Goal: Task Accomplishment & Management: Use online tool/utility

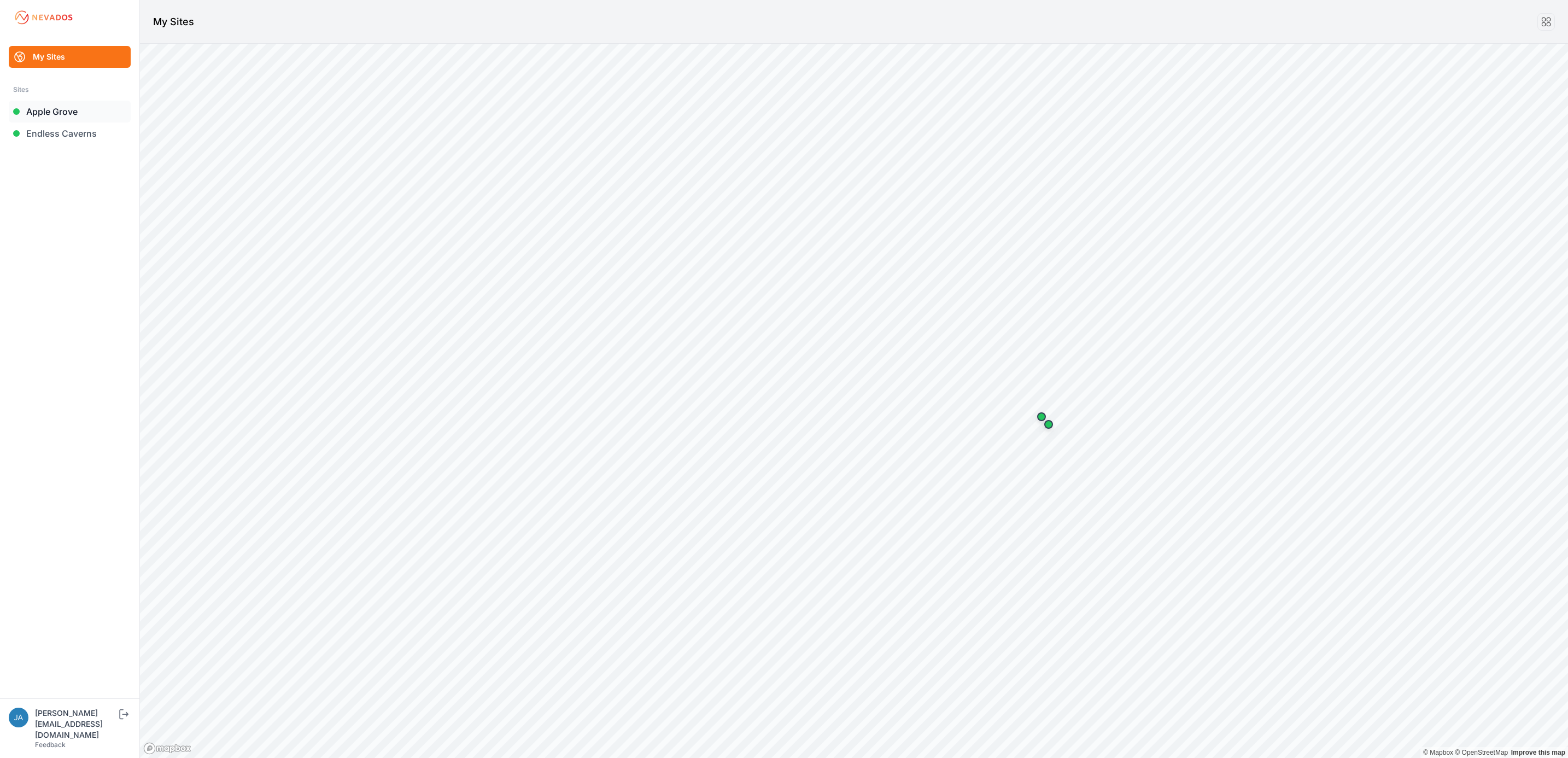
click at [98, 111] on link "Apple Grove" at bounding box center [70, 111] width 122 height 22
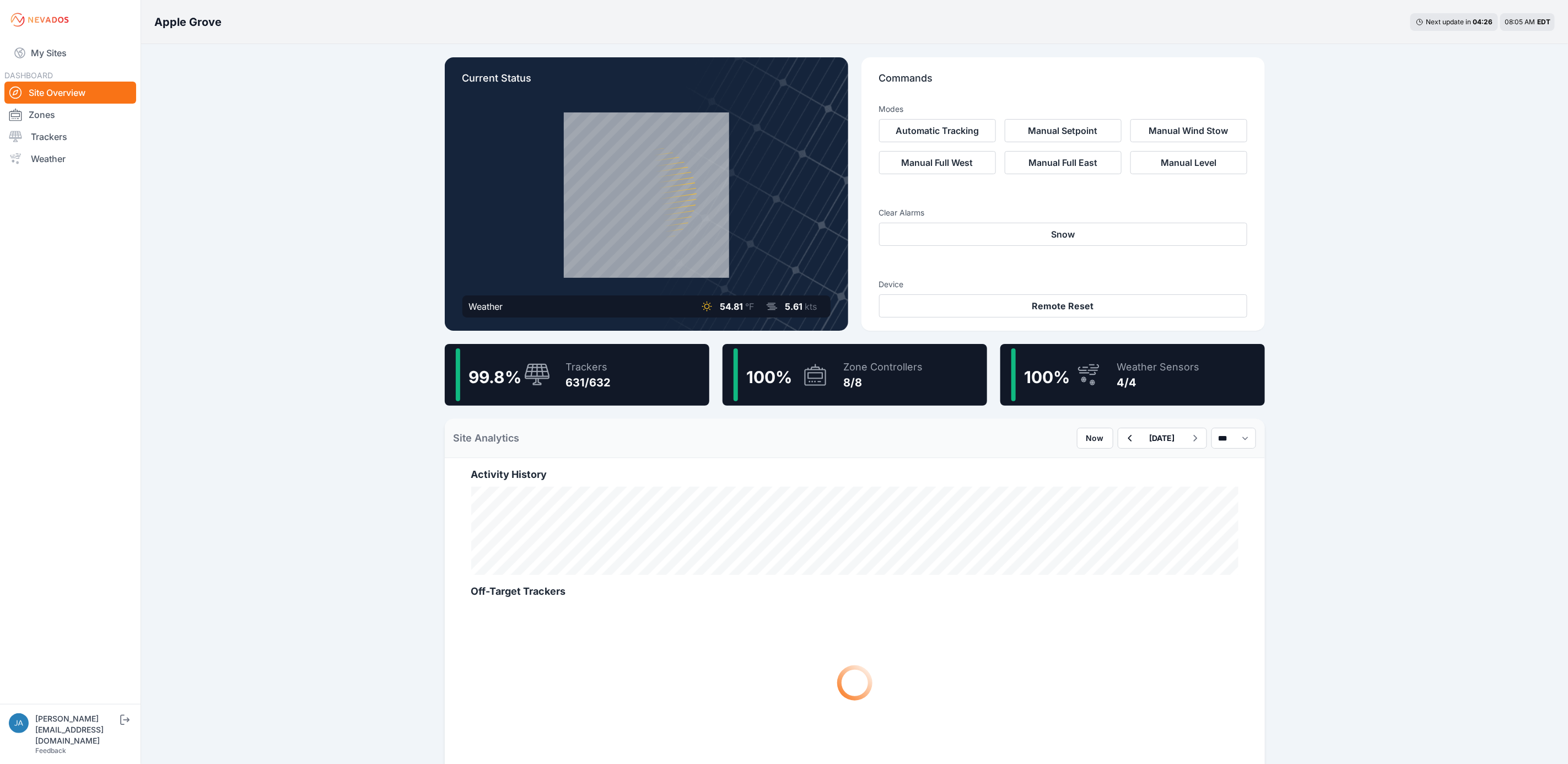
click at [620, 347] on div "99.8 % Trackers 631/632" at bounding box center [577, 375] width 265 height 61
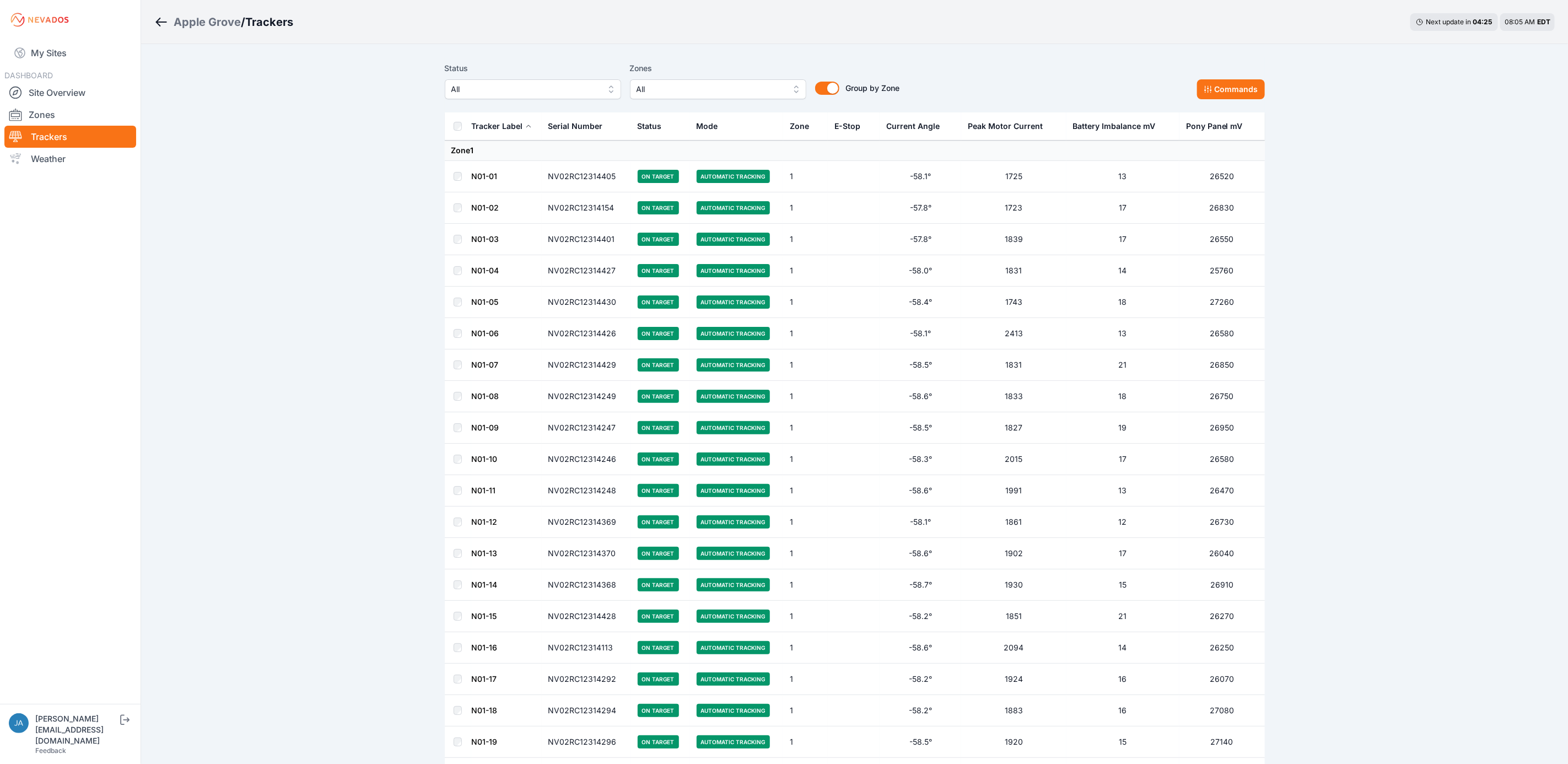
click at [572, 83] on span "All" at bounding box center [525, 89] width 148 height 13
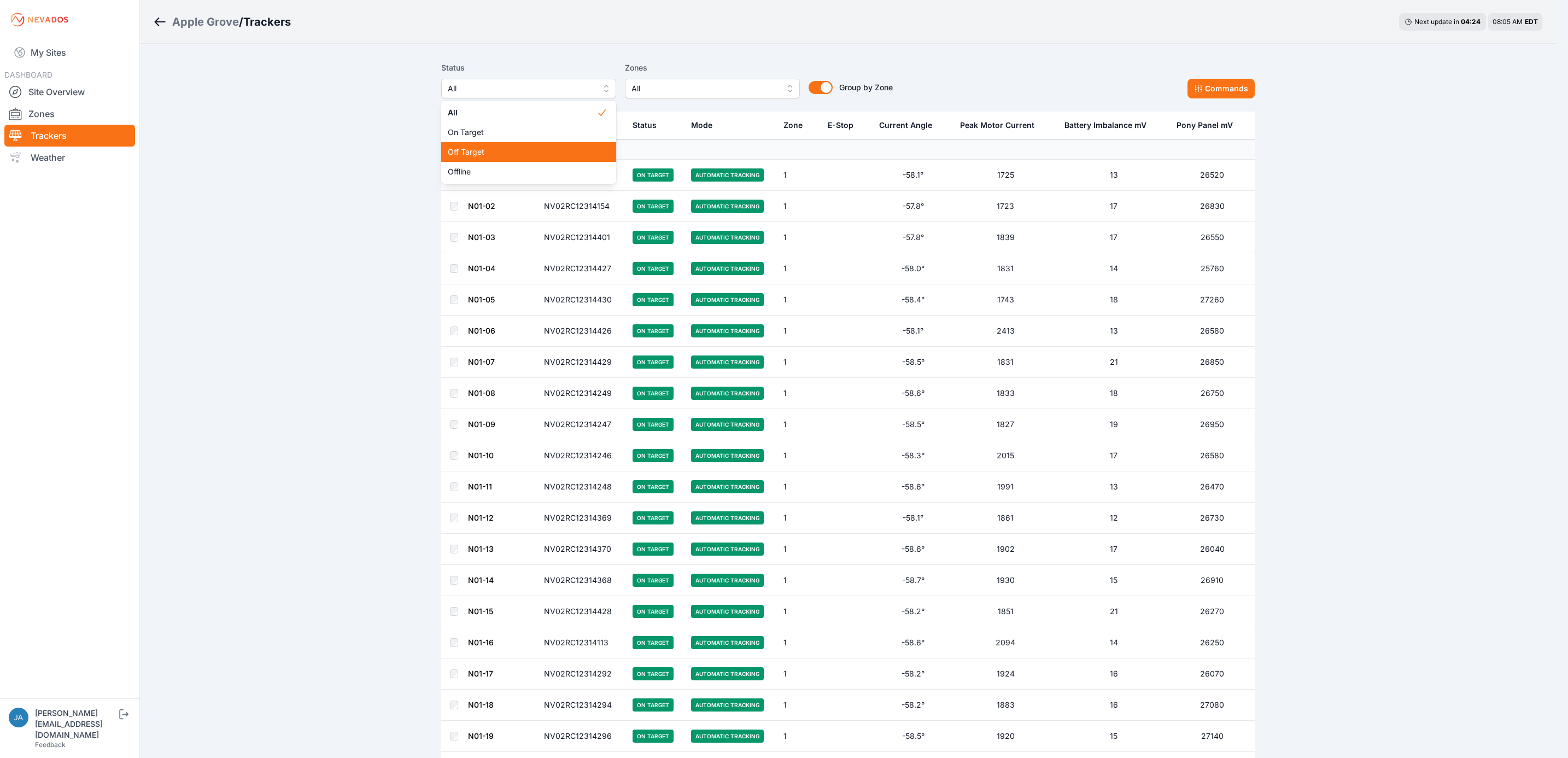
click at [521, 156] on span "Off Target" at bounding box center [522, 152] width 149 height 11
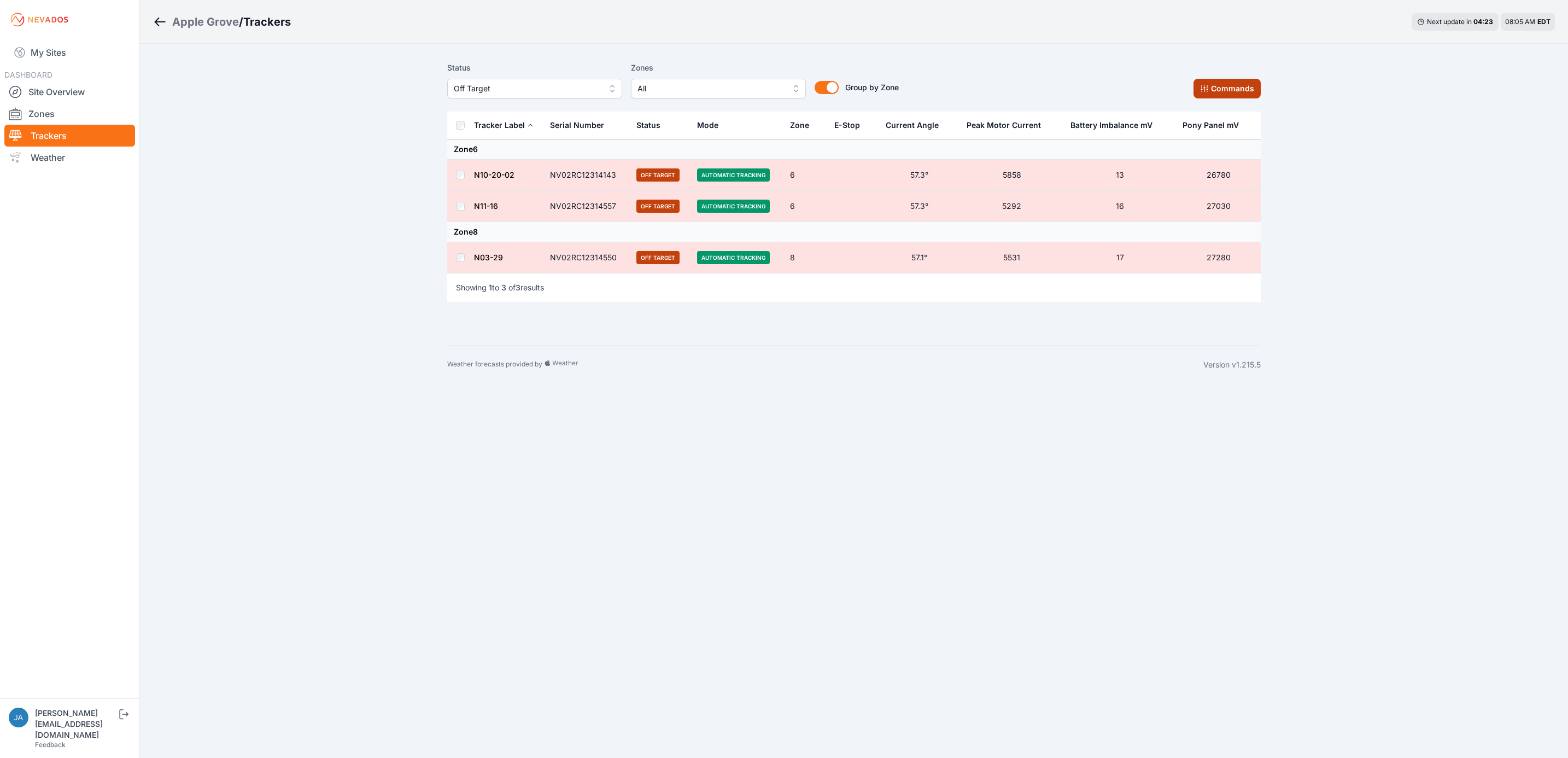
click at [1217, 86] on button "Commands" at bounding box center [1227, 88] width 67 height 20
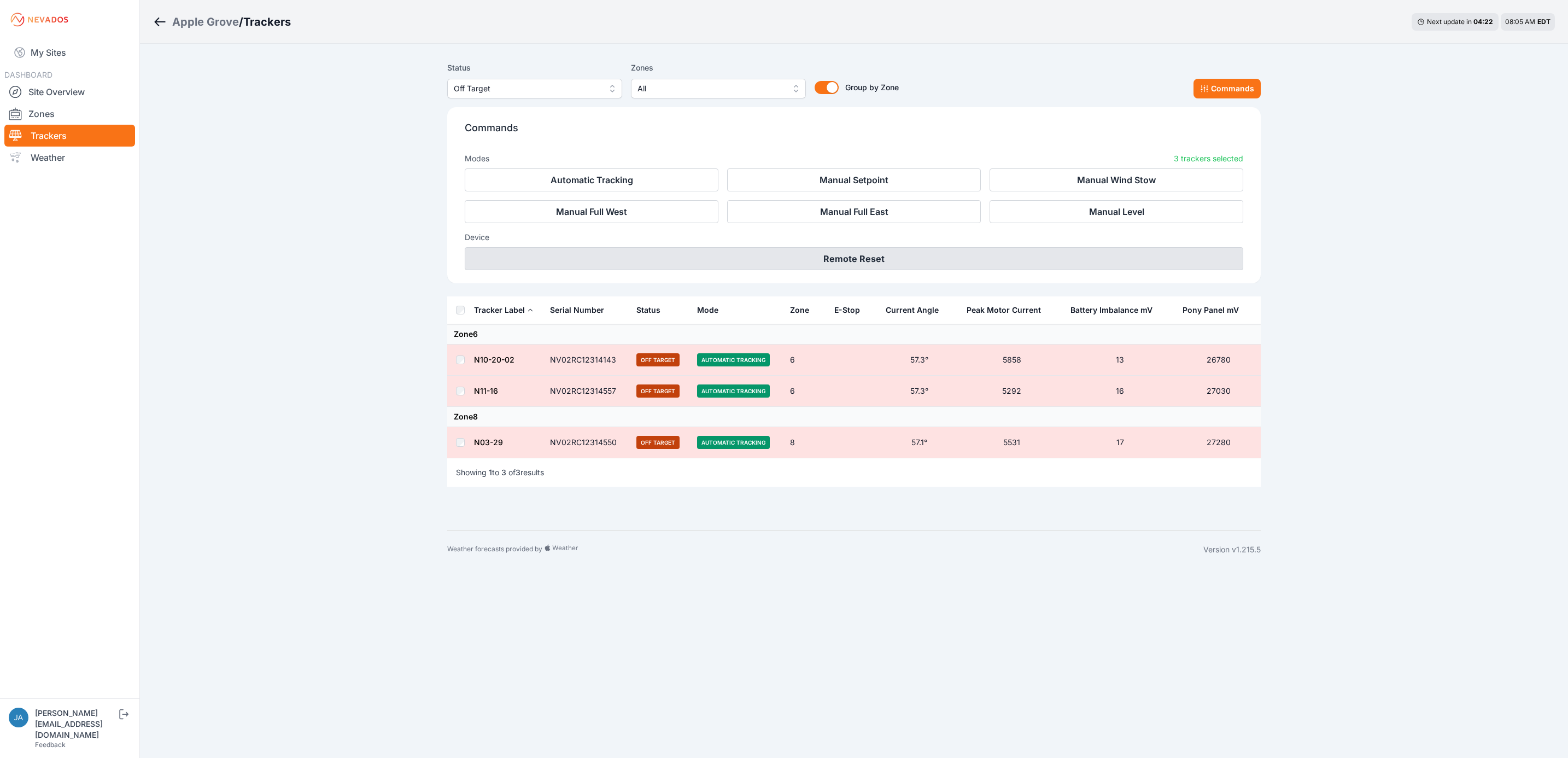
click at [950, 264] on button "Remote Reset" at bounding box center [854, 259] width 778 height 23
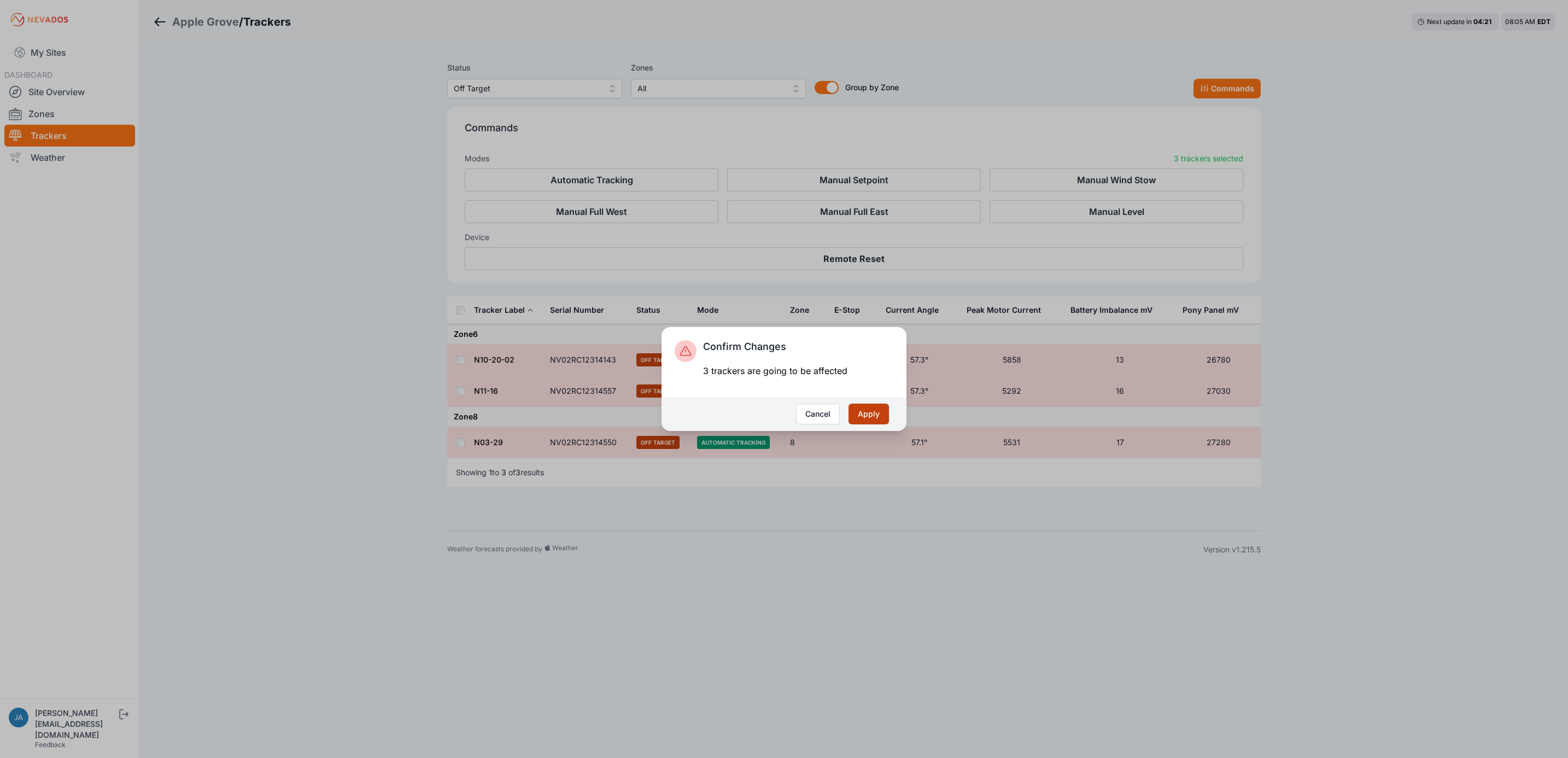
click at [872, 413] on button "Apply" at bounding box center [868, 414] width 41 height 21
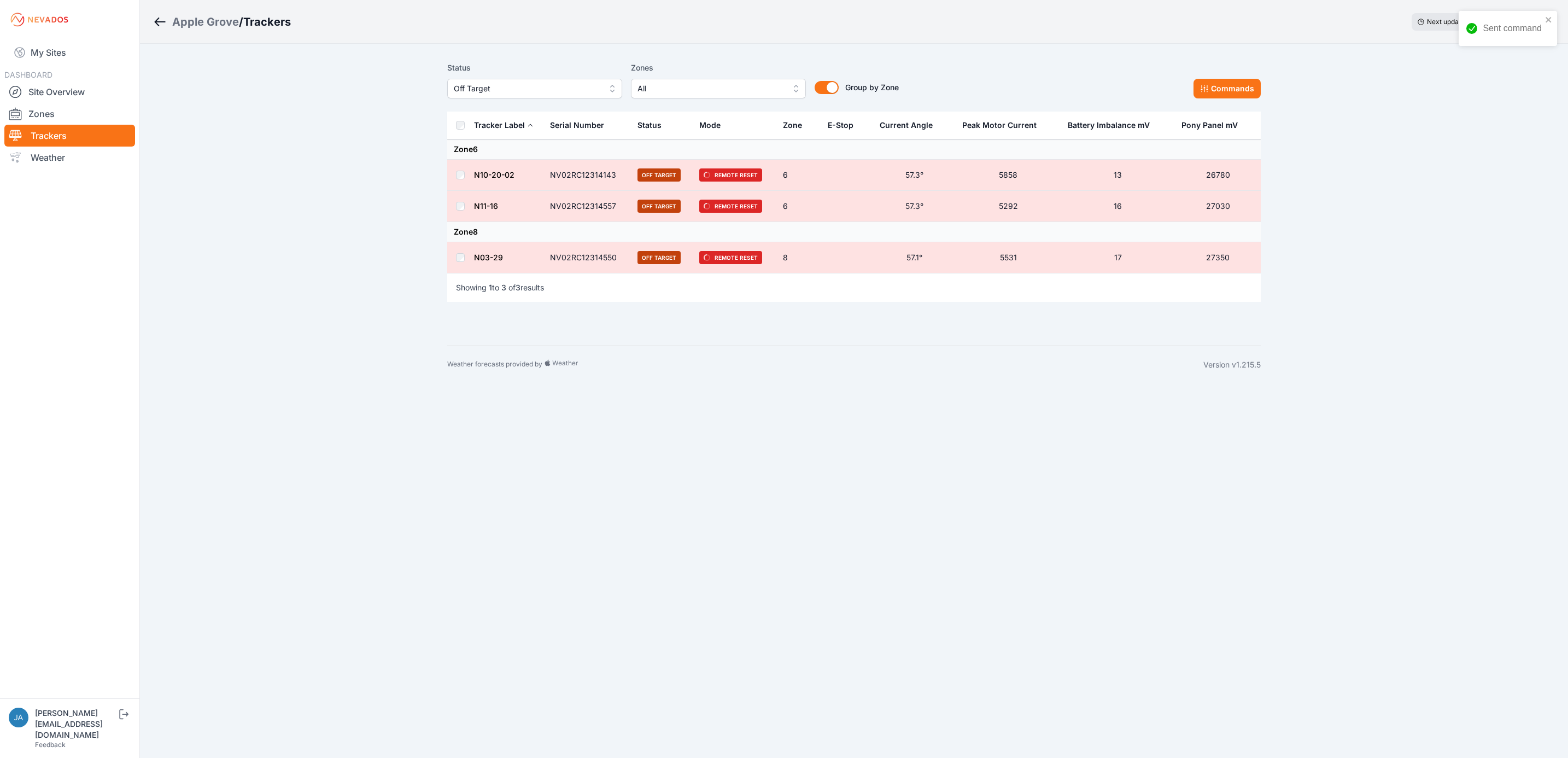
click at [569, 91] on span "Off Target" at bounding box center [527, 88] width 147 height 13
click at [538, 170] on span "Offline" at bounding box center [529, 172] width 149 height 11
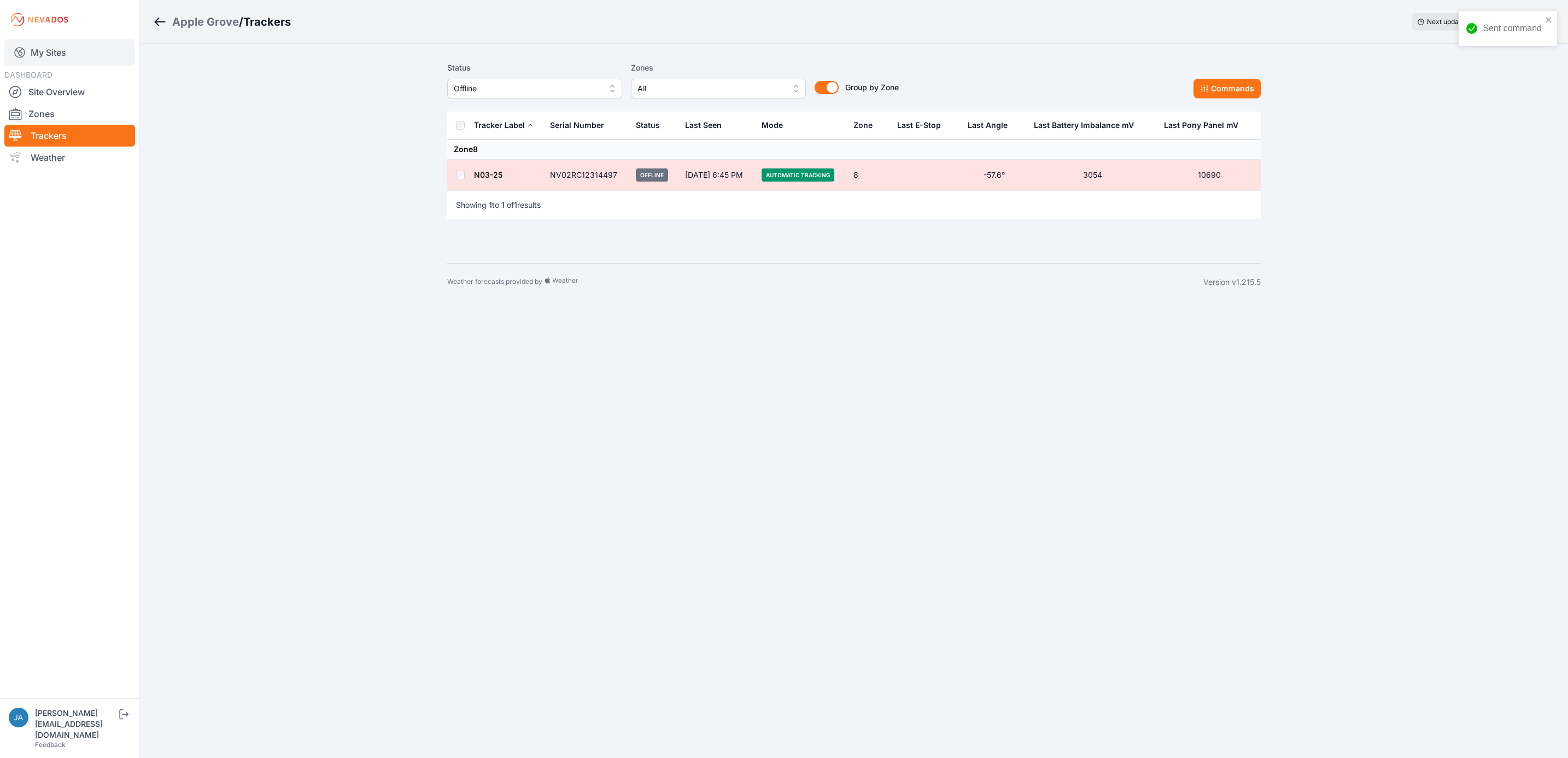
click at [58, 47] on link "My Sites" at bounding box center [69, 52] width 131 height 26
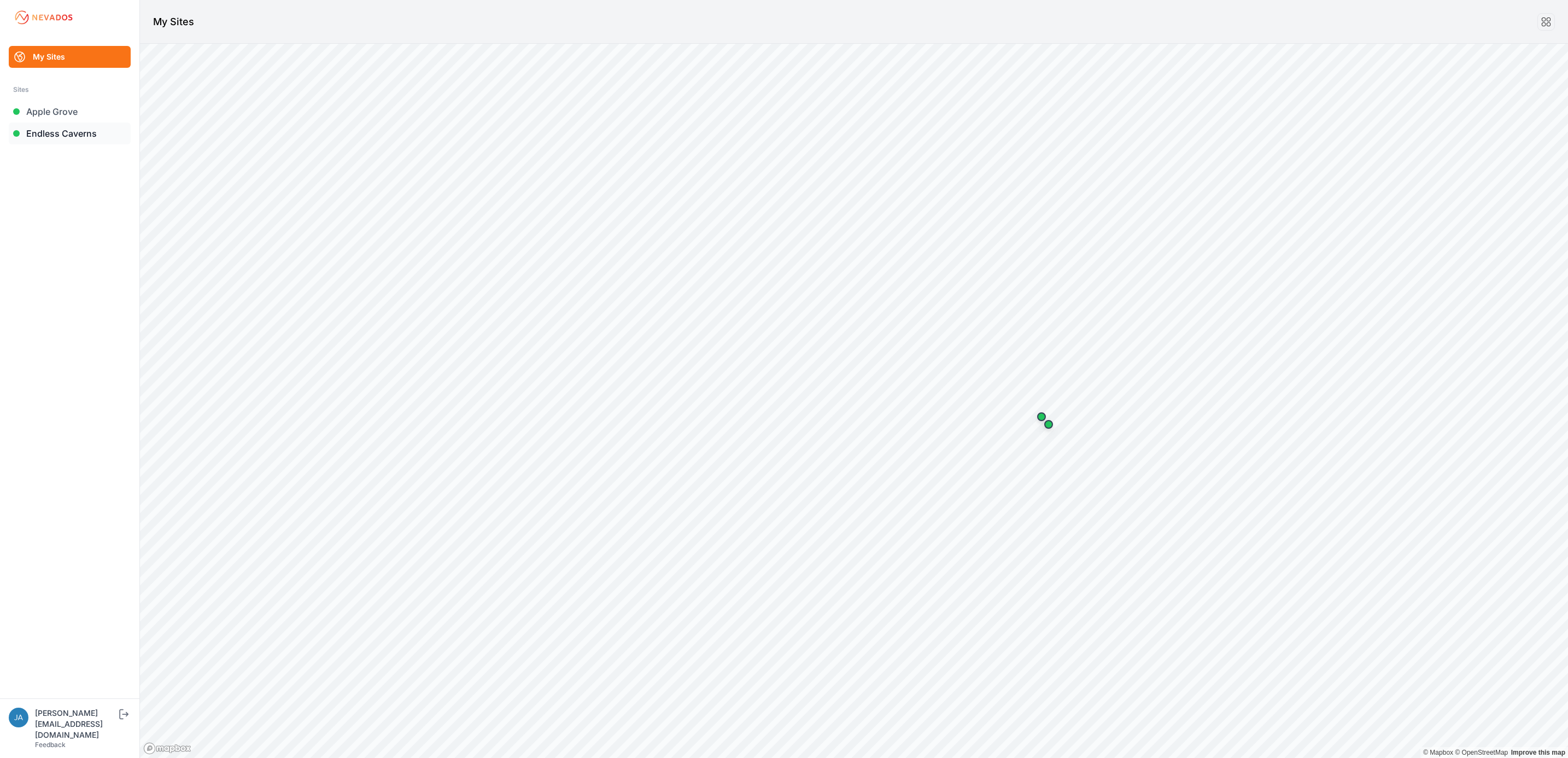
click at [54, 130] on link "Endless Caverns" at bounding box center [70, 133] width 122 height 22
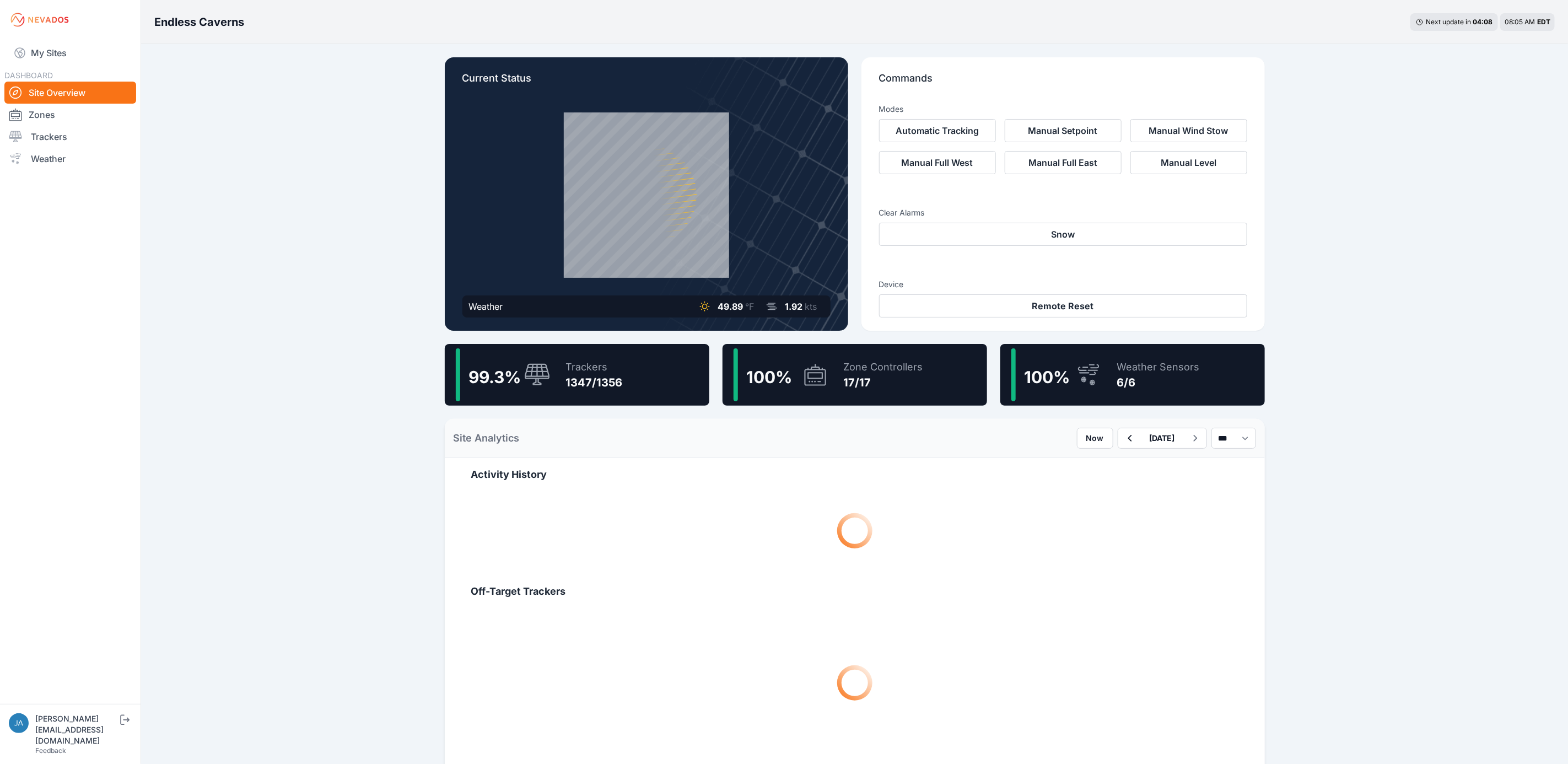
click at [650, 377] on div "99.3 % Trackers 1347/1356" at bounding box center [577, 375] width 265 height 61
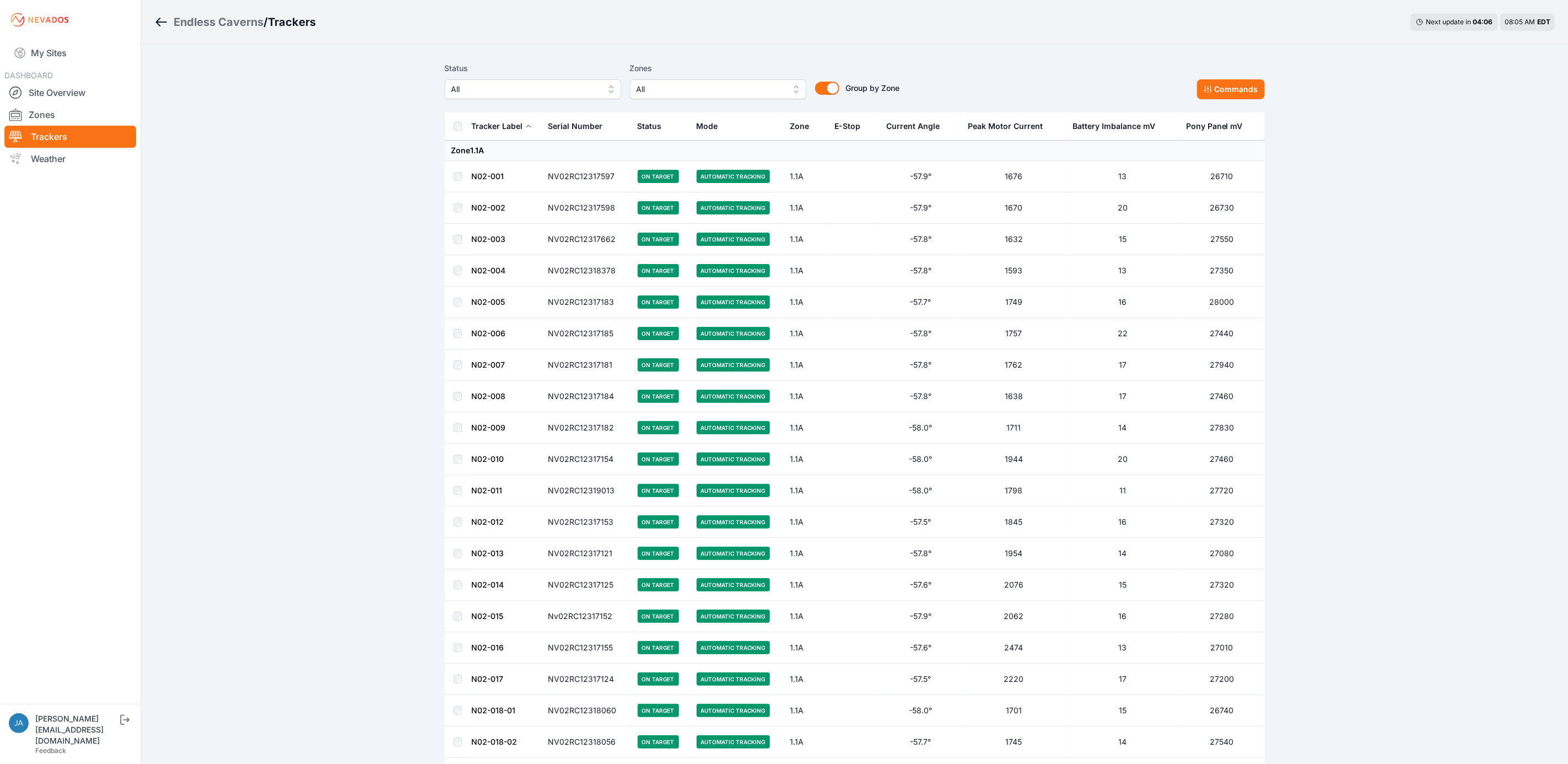
click at [505, 94] on span "All" at bounding box center [525, 89] width 148 height 13
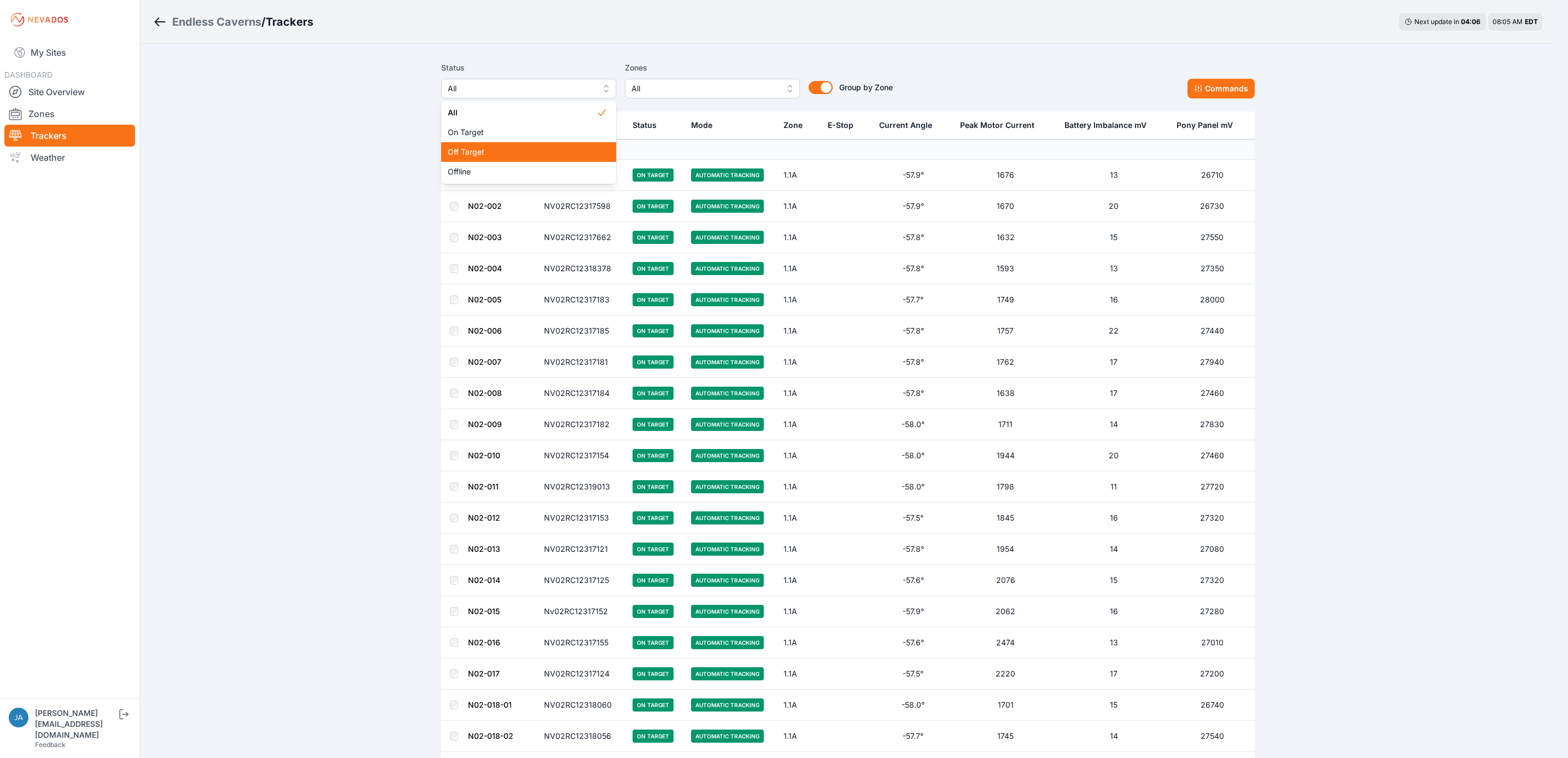
click at [486, 158] on span "Off Target" at bounding box center [522, 152] width 149 height 11
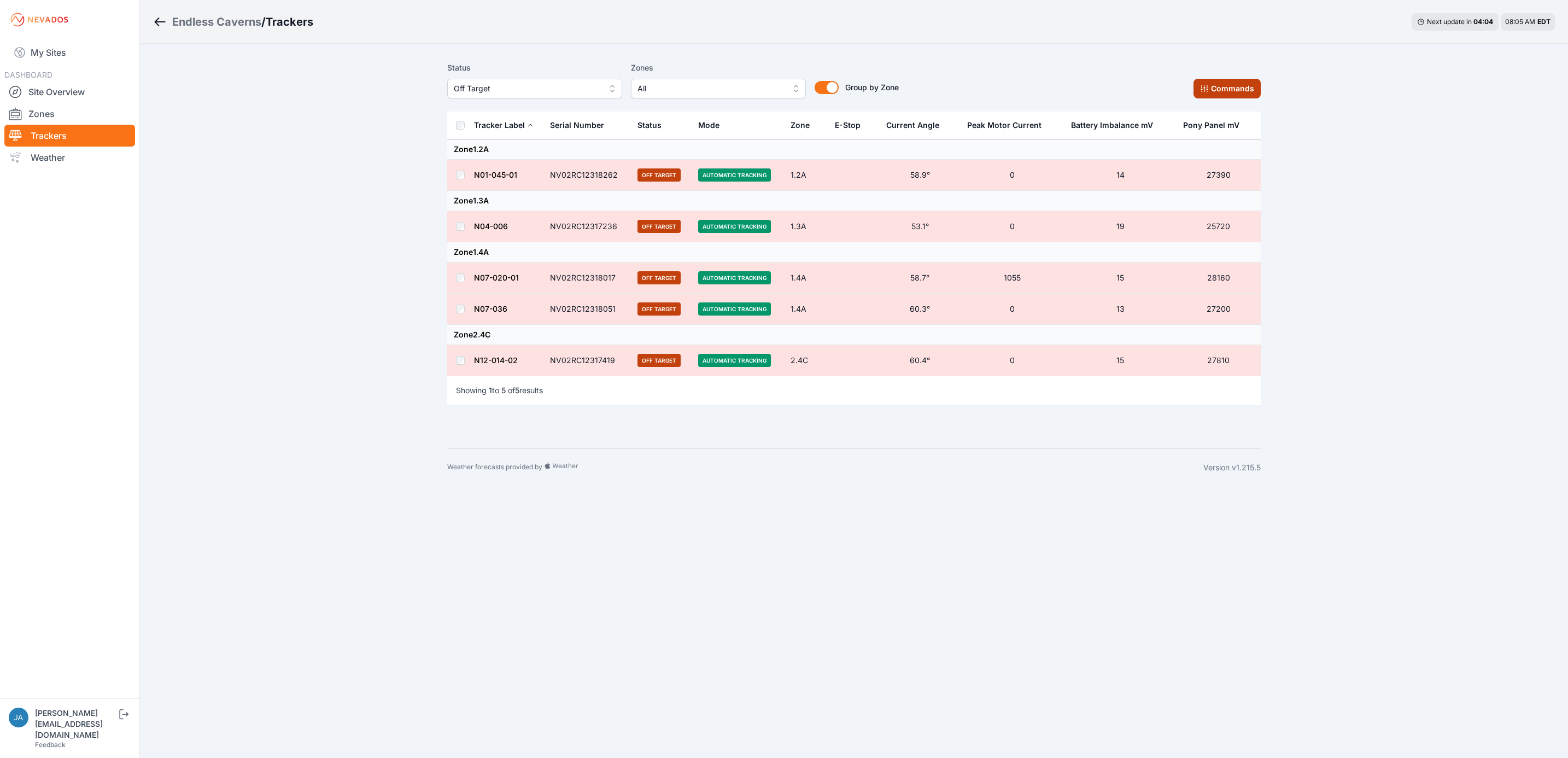
click at [1232, 83] on button "Commands" at bounding box center [1227, 88] width 67 height 20
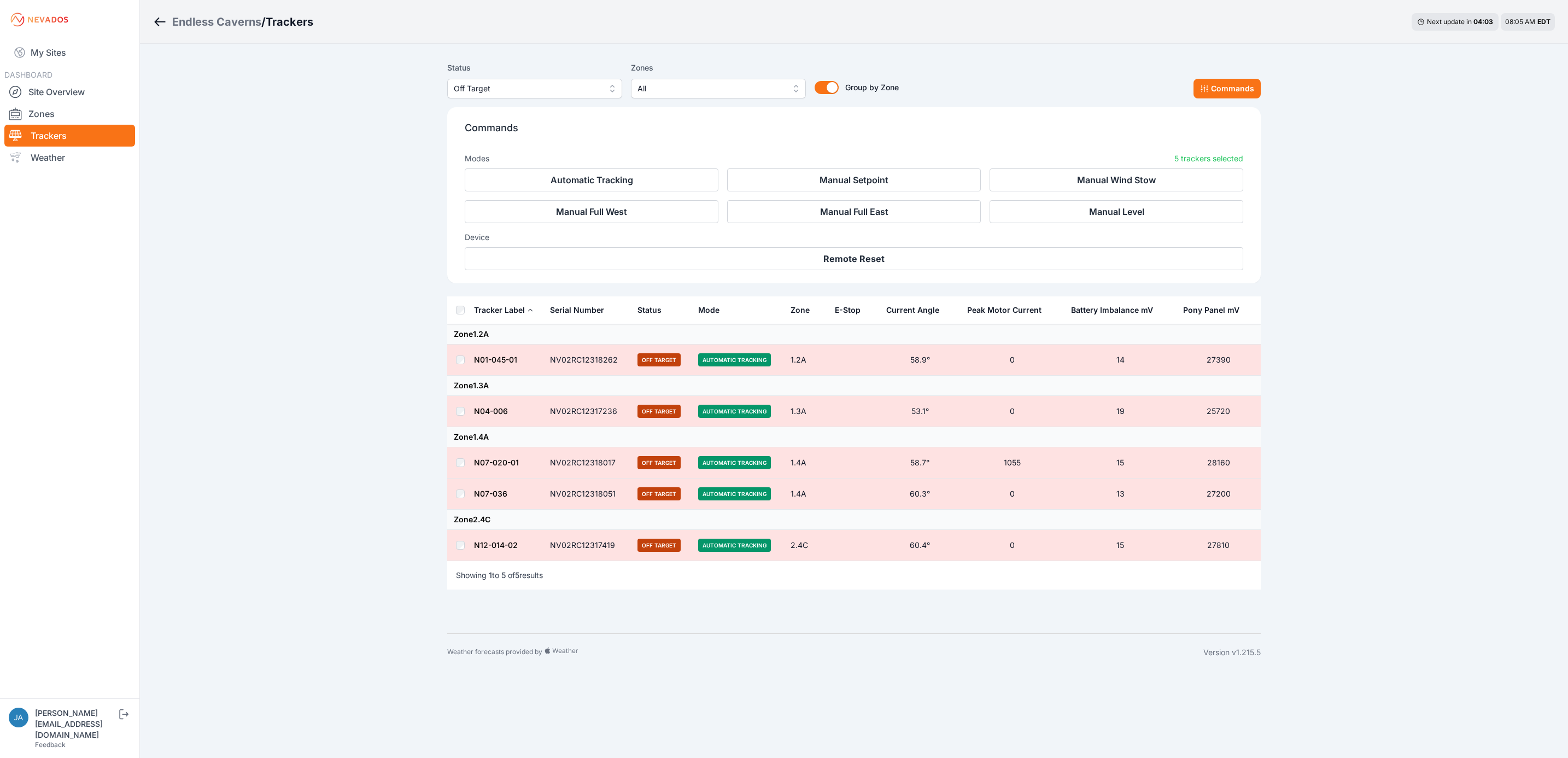
click at [961, 248] on div "Device Remote Reset" at bounding box center [854, 246] width 778 height 47
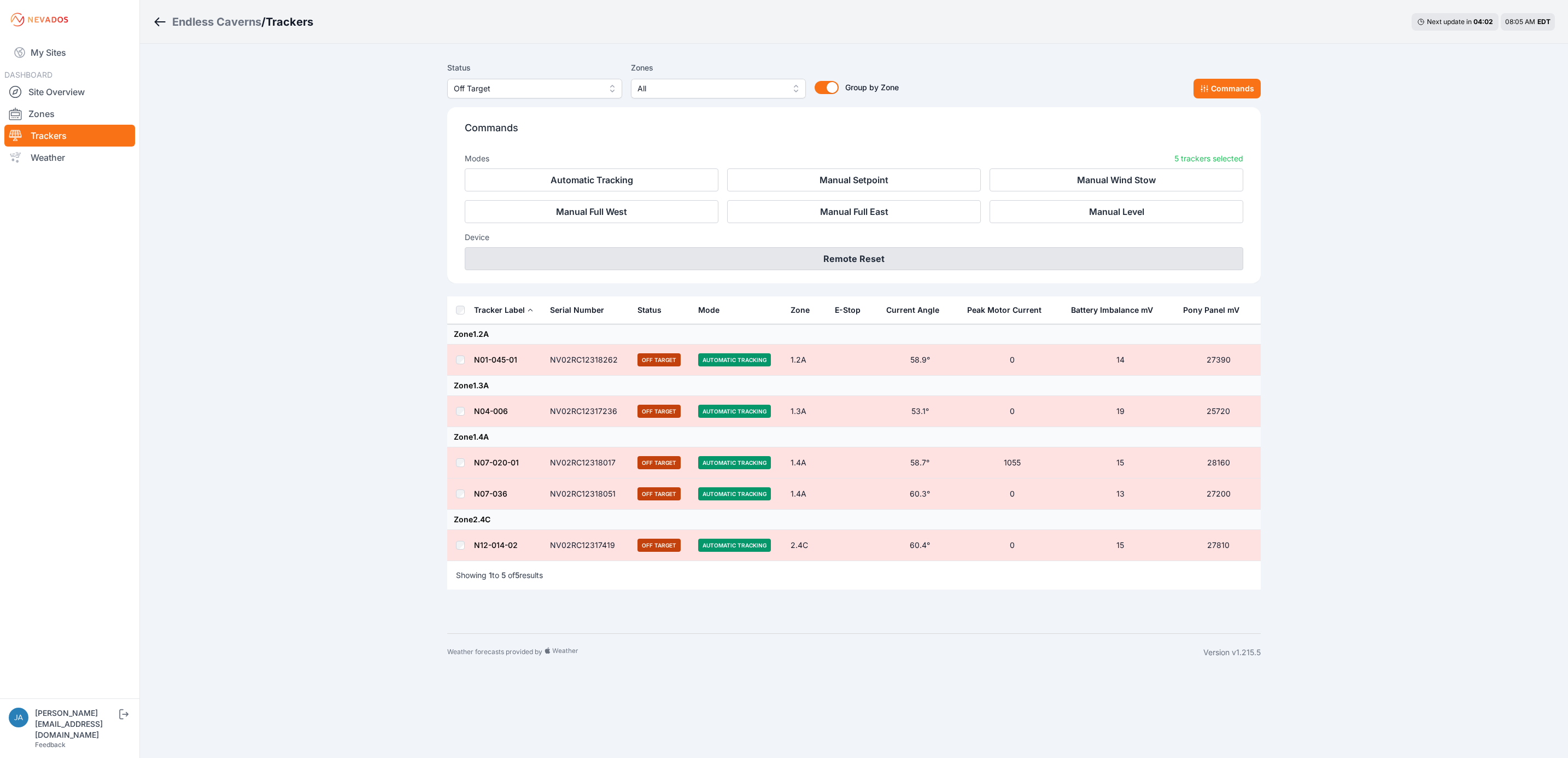
click at [991, 258] on button "Remote Reset" at bounding box center [854, 259] width 778 height 23
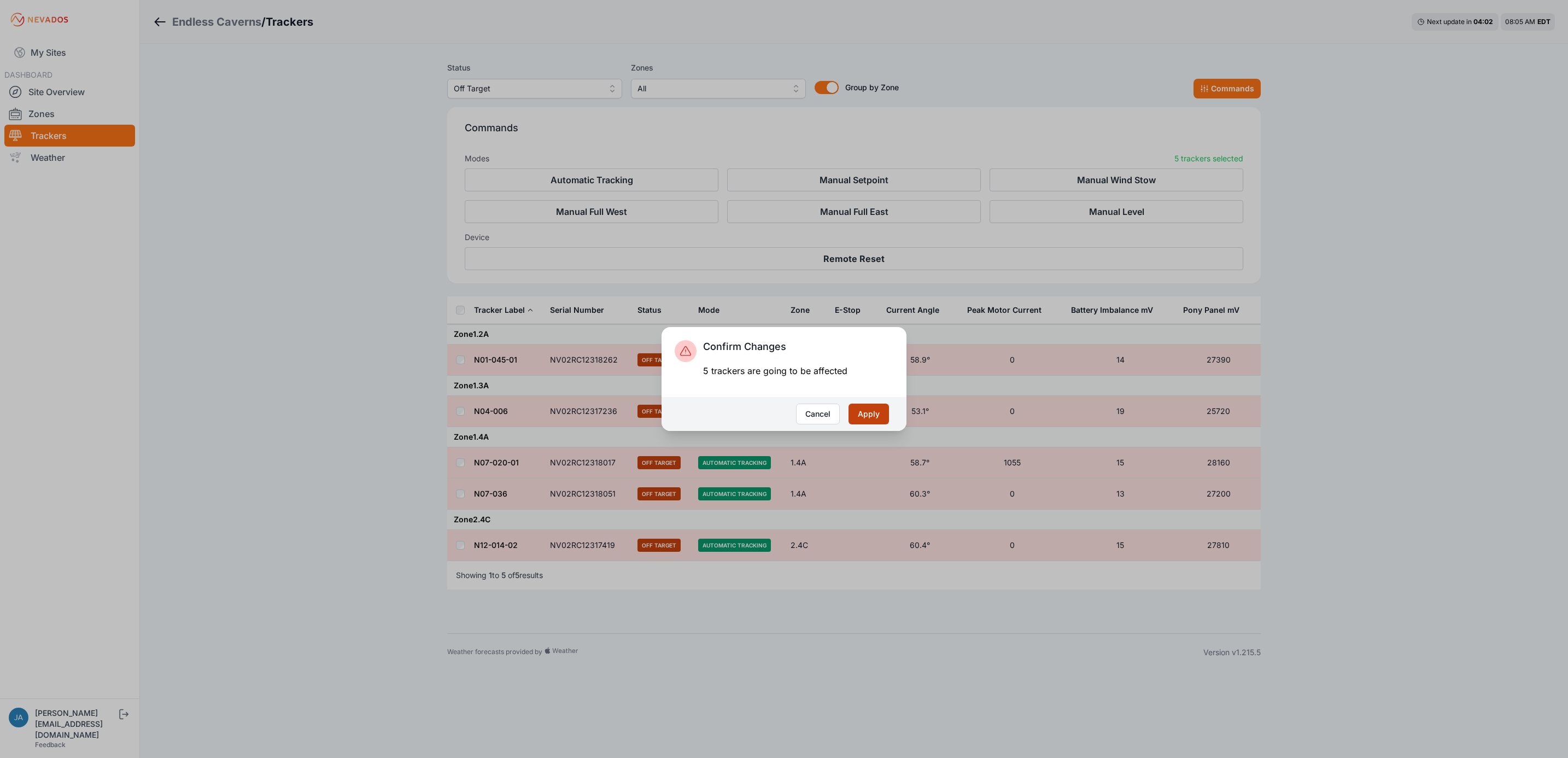
click at [878, 410] on button "Apply" at bounding box center [868, 414] width 41 height 21
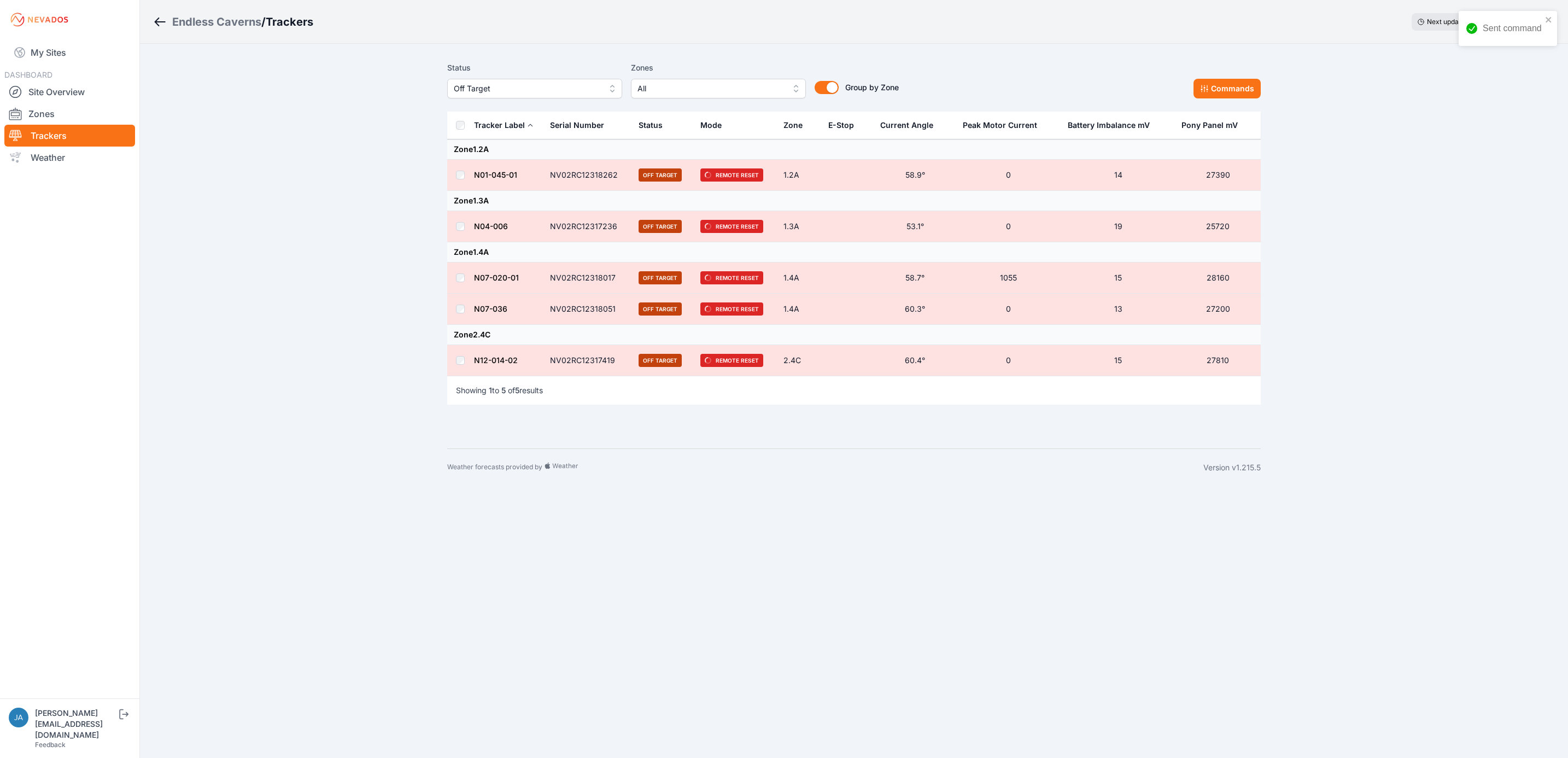
click at [573, 87] on span "Off Target" at bounding box center [527, 88] width 147 height 13
click at [557, 167] on span "Offline" at bounding box center [529, 172] width 149 height 11
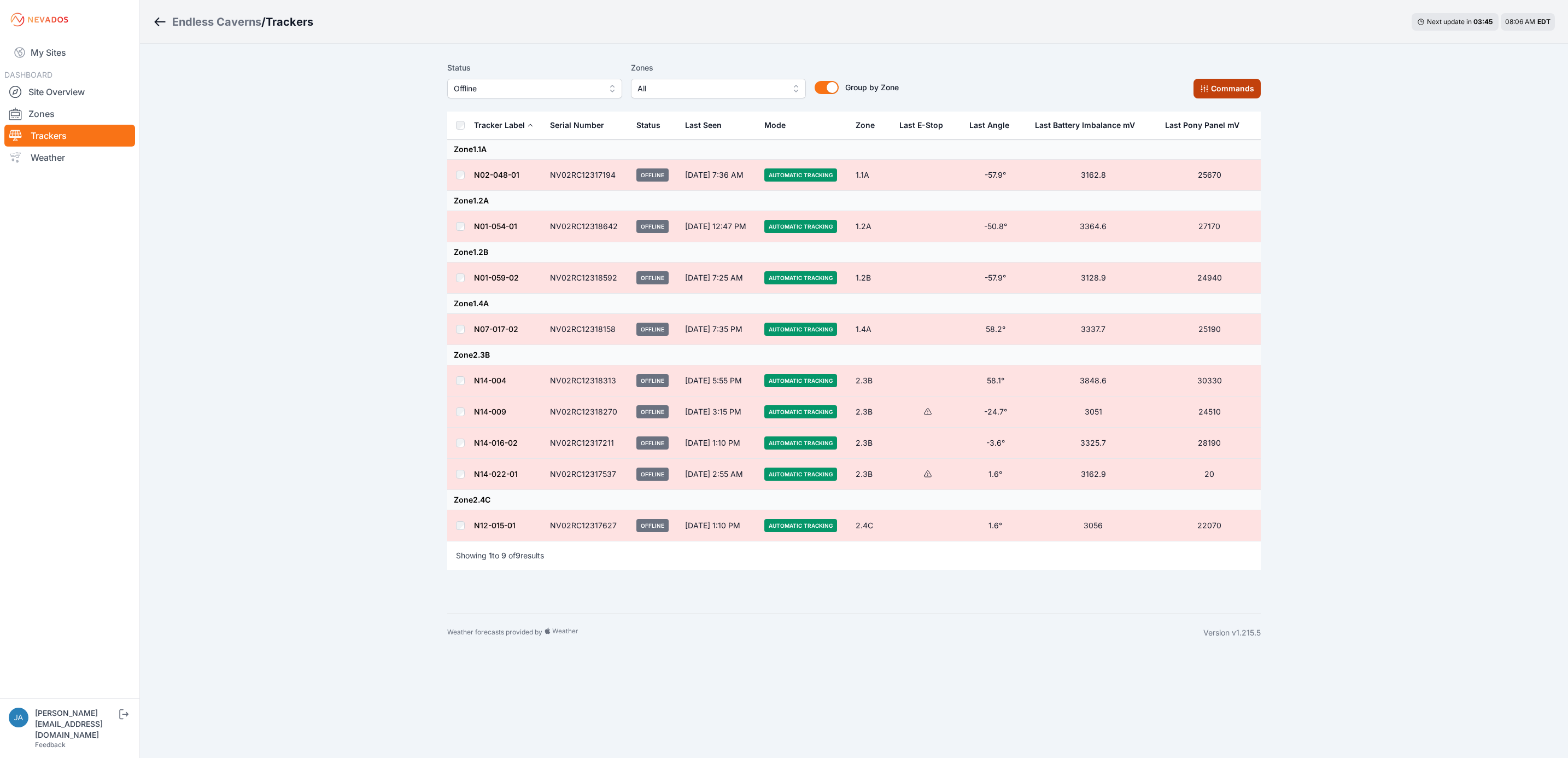
click at [1231, 97] on button "Commands" at bounding box center [1227, 88] width 67 height 20
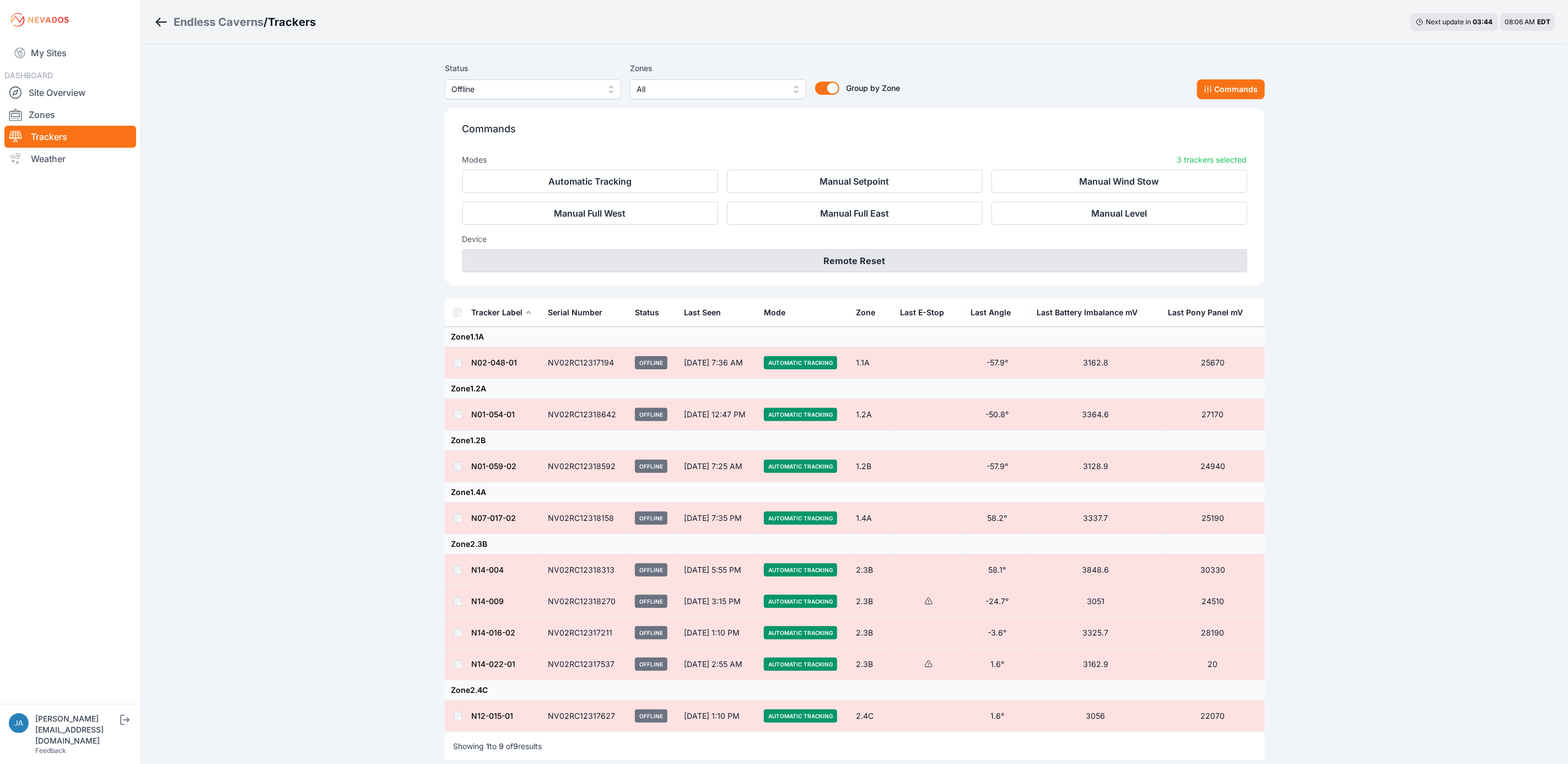
click at [883, 268] on button "Remote Reset" at bounding box center [855, 261] width 785 height 23
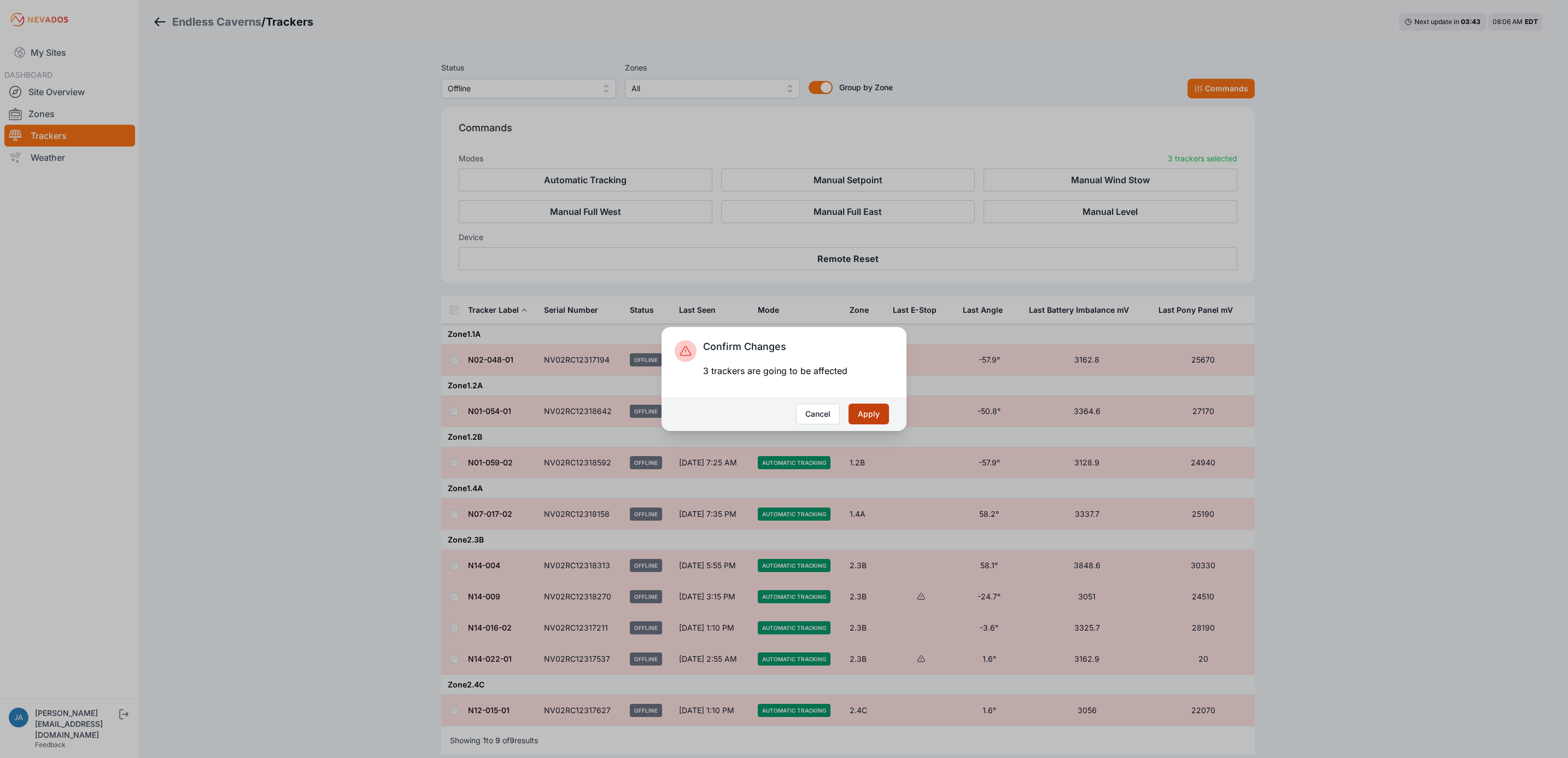
click at [870, 413] on button "Apply" at bounding box center [868, 414] width 41 height 21
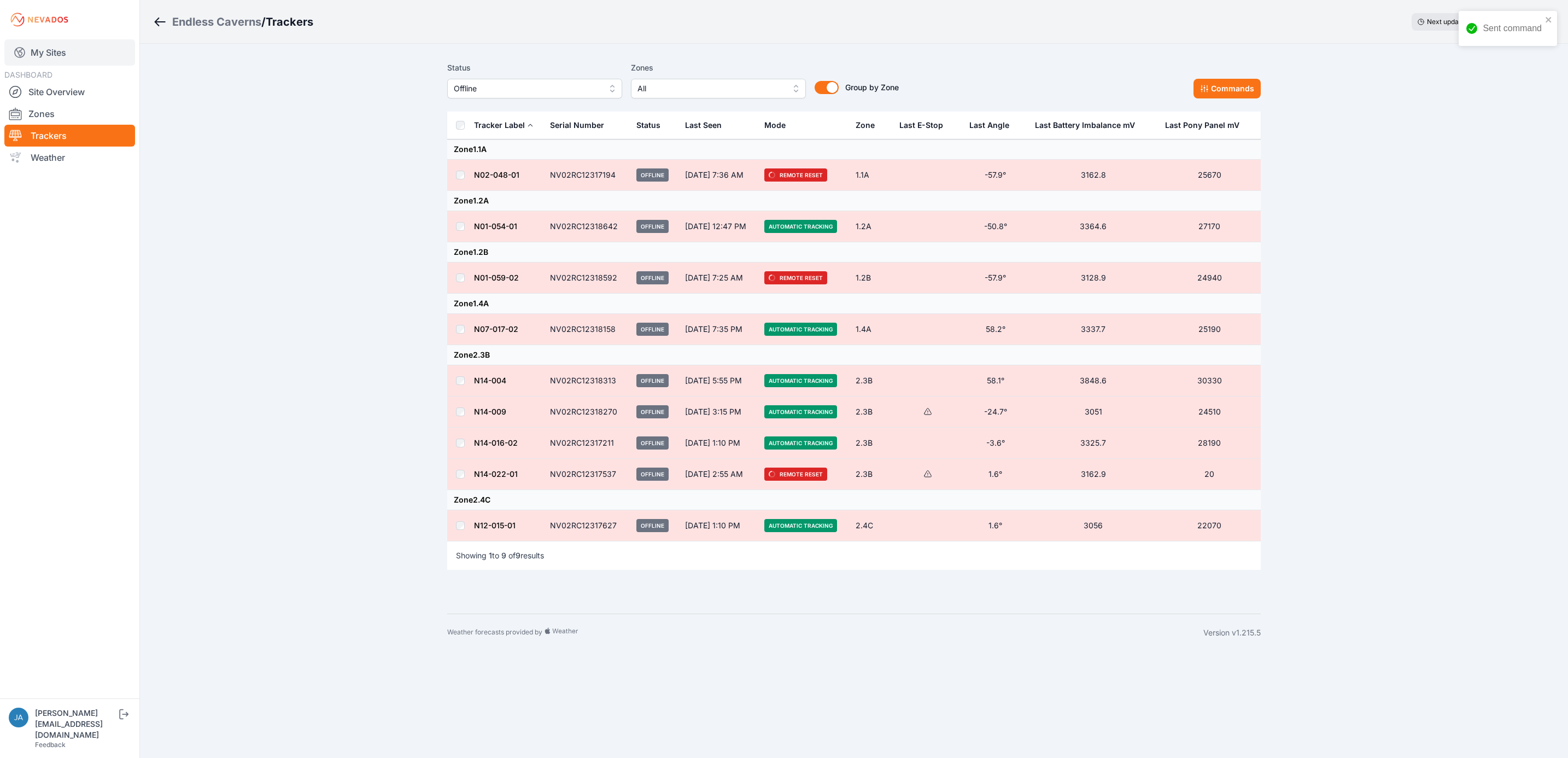
click at [48, 47] on link "My Sites" at bounding box center [69, 52] width 131 height 26
